Goal: Navigation & Orientation: Find specific page/section

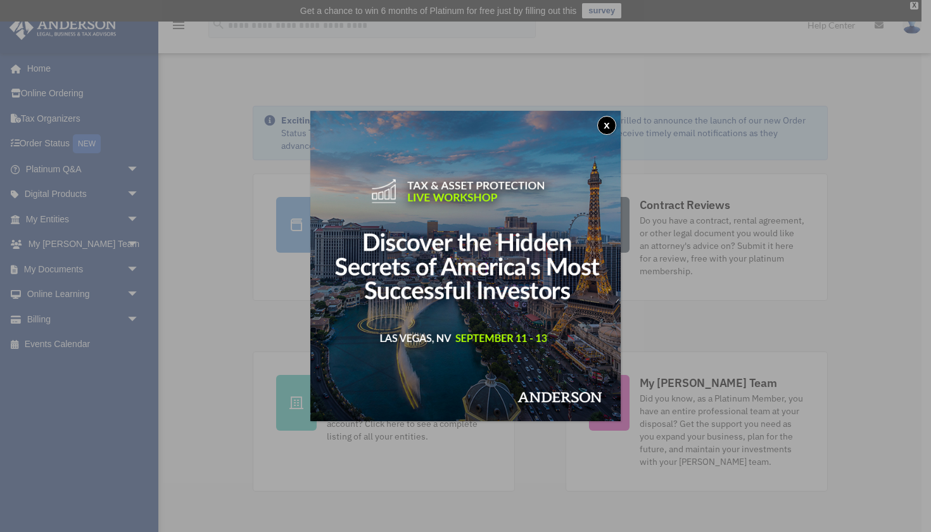
click at [604, 126] on button "x" at bounding box center [606, 125] width 19 height 19
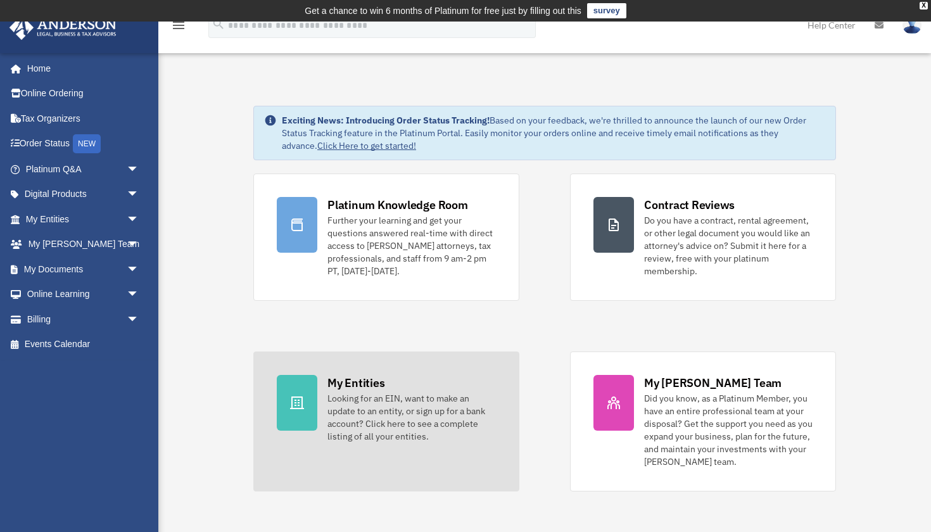
click at [365, 410] on div "Looking for an EIN, want to make an update to an entity, or sign up for a bank …" at bounding box center [411, 417] width 168 height 51
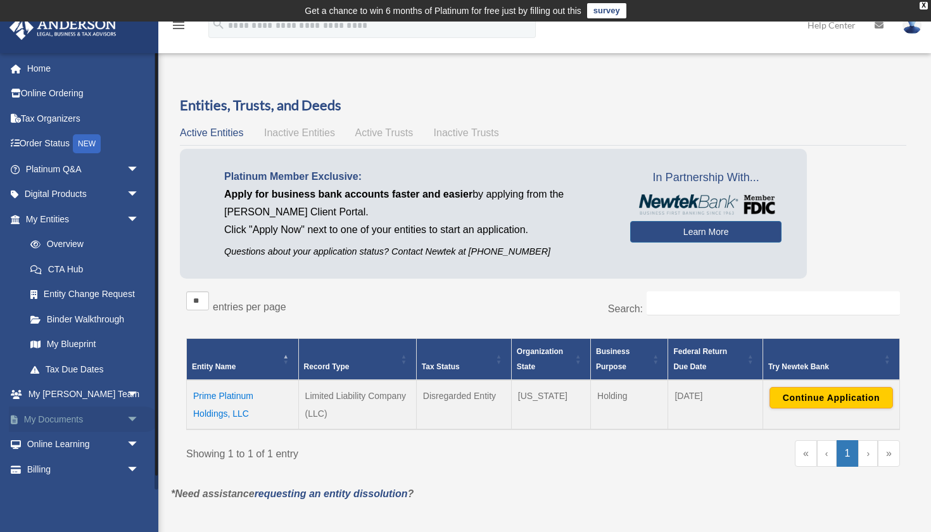
click at [78, 418] on link "My Documents arrow_drop_down" at bounding box center [83, 419] width 149 height 25
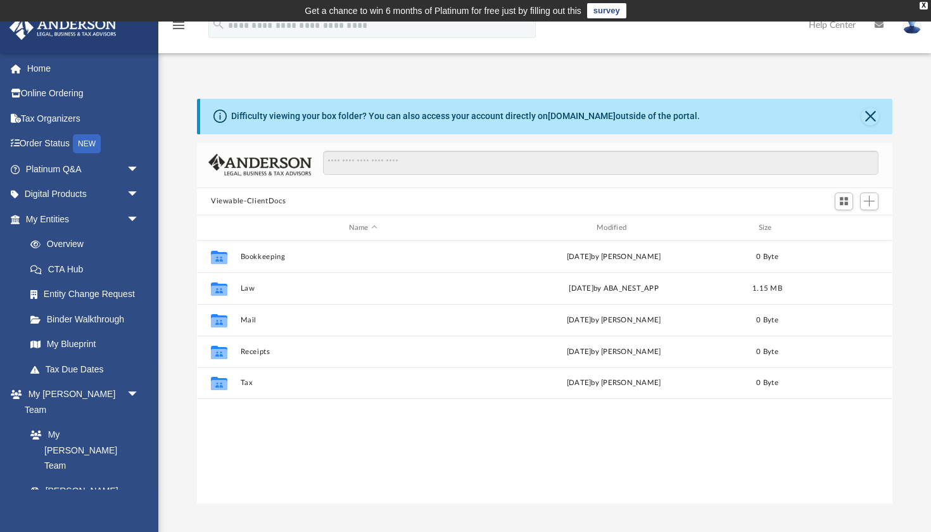
scroll to position [288, 695]
click at [923, 4] on div "X" at bounding box center [924, 6] width 8 height 8
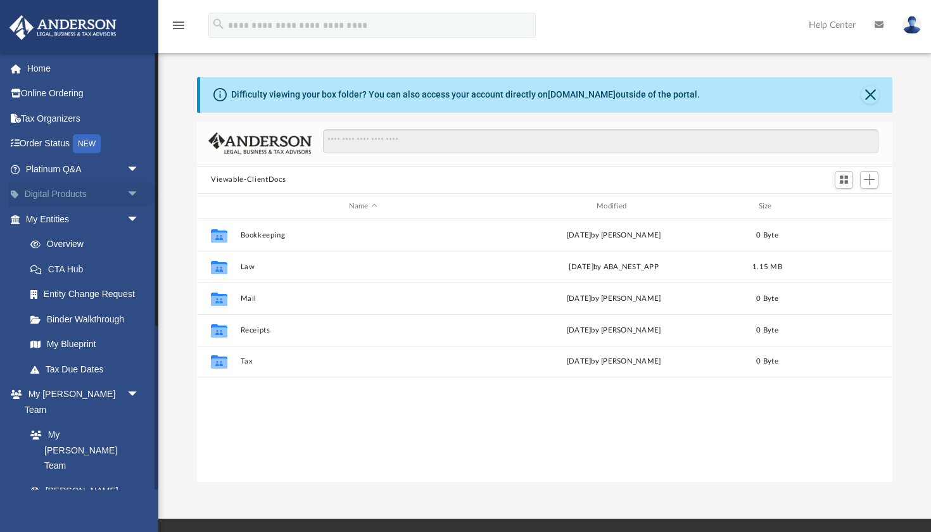
click at [59, 191] on link "Digital Products arrow_drop_down" at bounding box center [83, 194] width 149 height 25
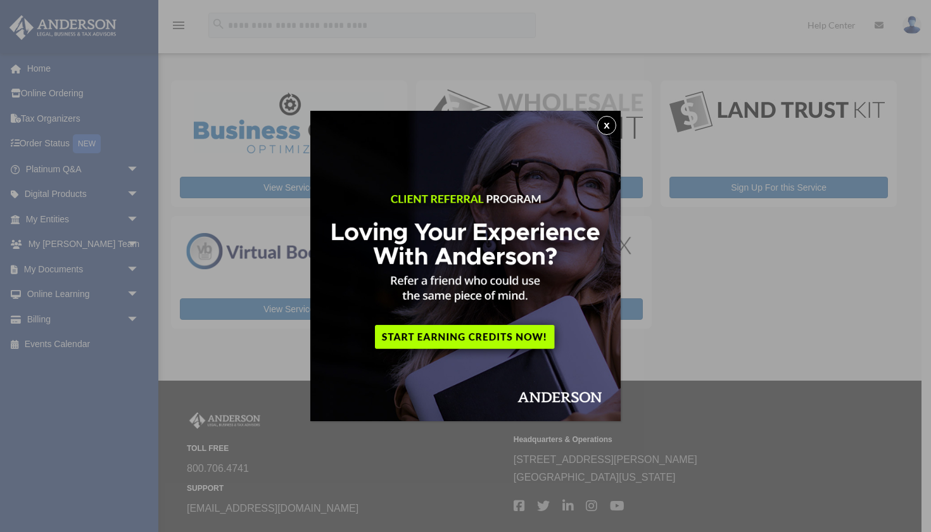
click at [607, 125] on button "x" at bounding box center [606, 125] width 19 height 19
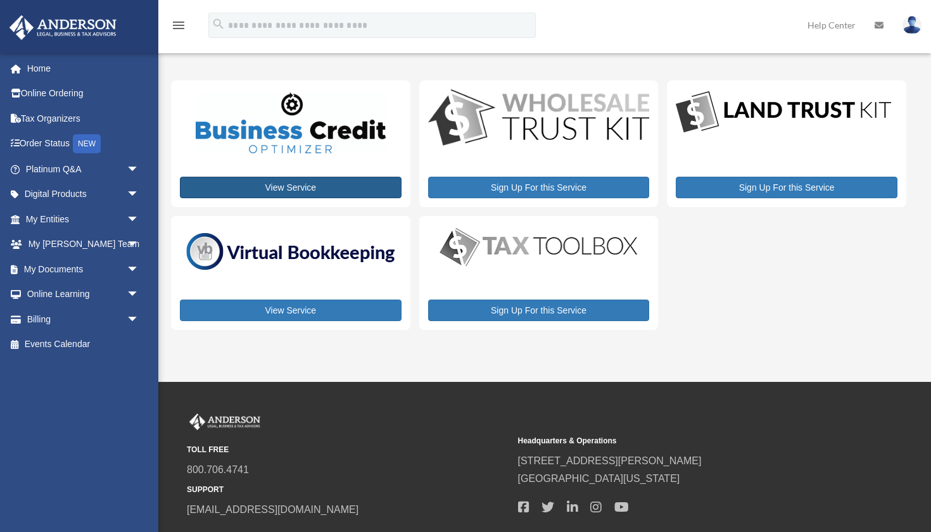
click at [311, 185] on link "View Service" at bounding box center [291, 188] width 222 height 22
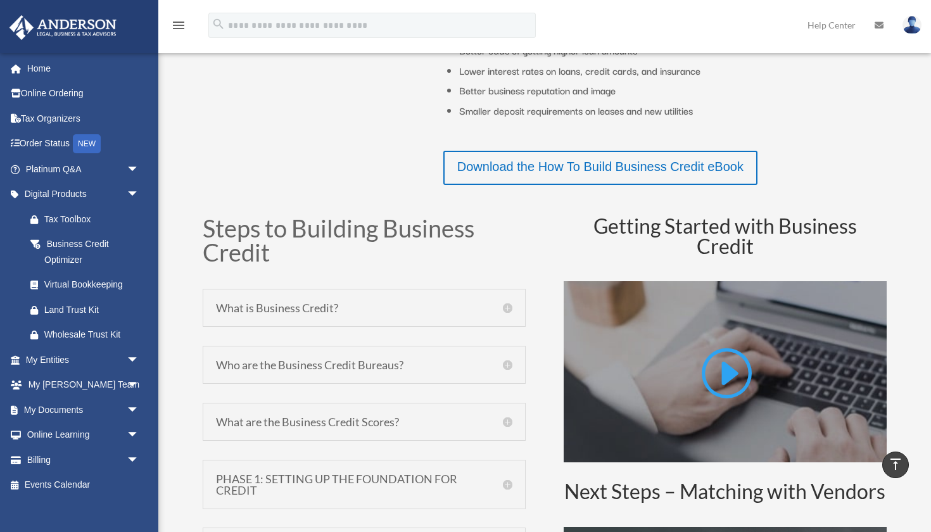
scroll to position [465, 0]
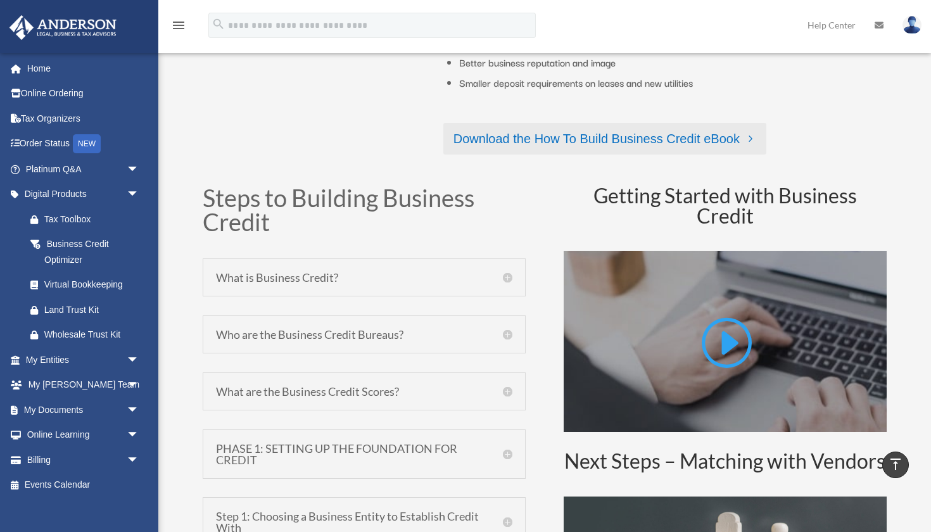
click at [531, 138] on link "Download the How To Build Business Credit eBook" at bounding box center [604, 139] width 323 height 32
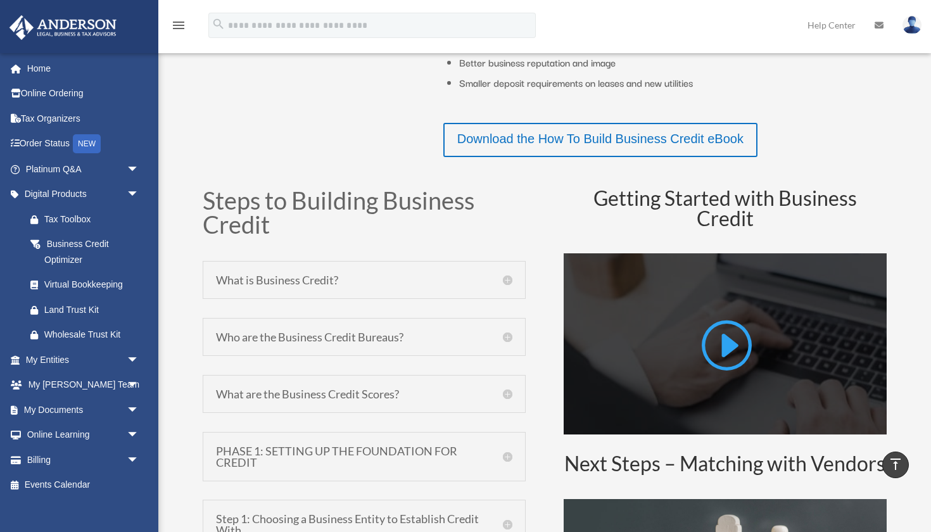
click at [724, 344] on link at bounding box center [725, 349] width 53 height 65
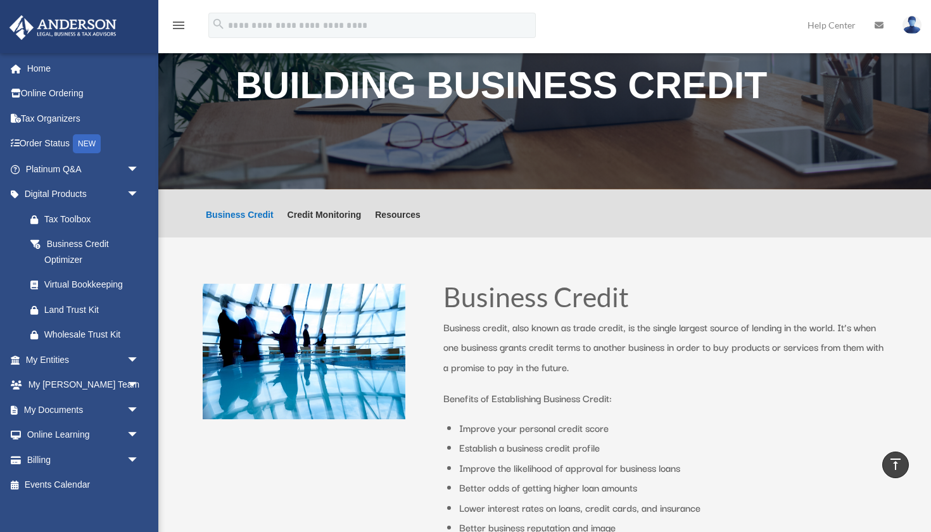
scroll to position [0, 0]
click at [308, 334] on img at bounding box center [304, 352] width 203 height 136
click at [309, 334] on img at bounding box center [304, 352] width 203 height 136
